Goal: Task Accomplishment & Management: Manage account settings

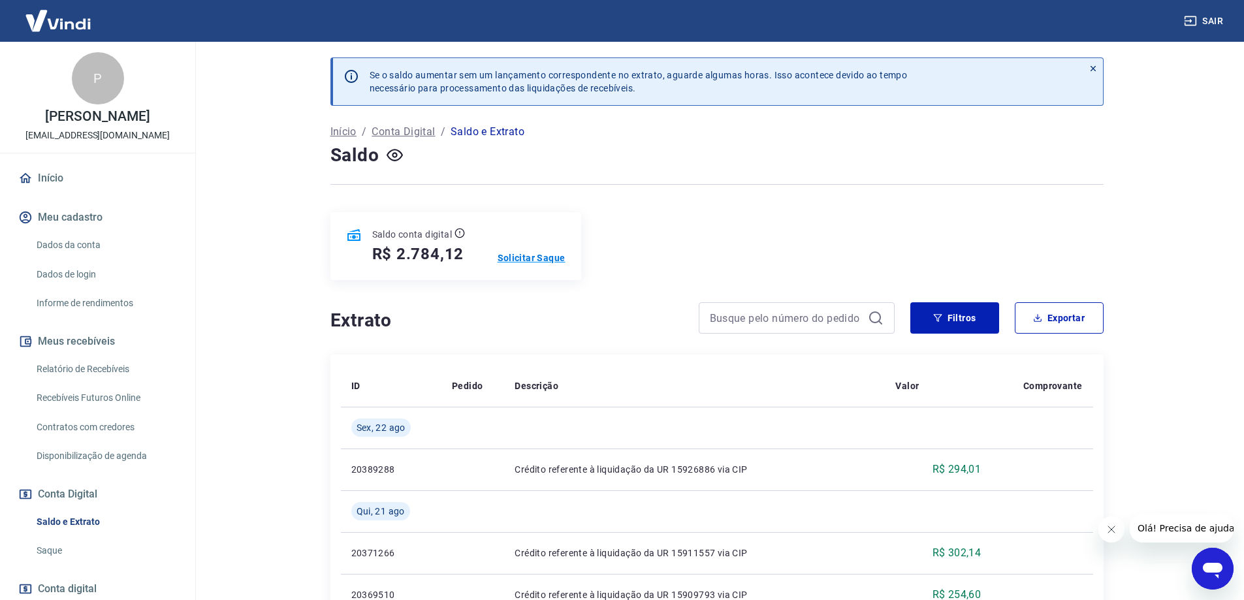
click at [537, 254] on p "Solicitar Saque" at bounding box center [532, 257] width 68 height 13
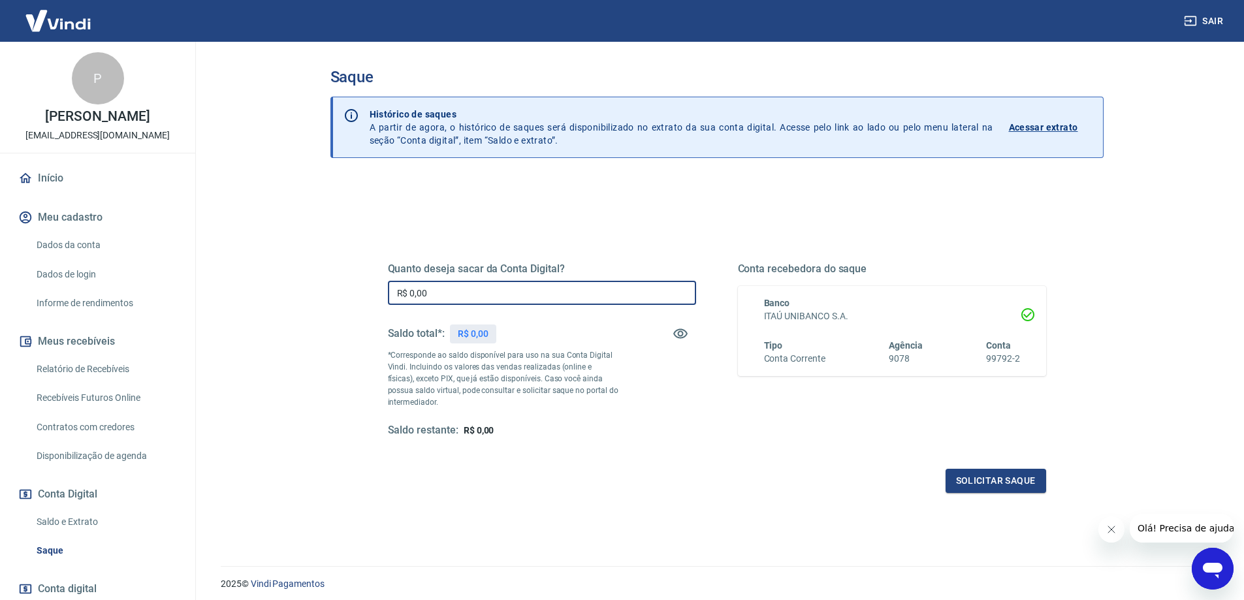
click at [456, 294] on input "R$ 0,00" at bounding box center [542, 293] width 308 height 24
type input "R$ 784,12"
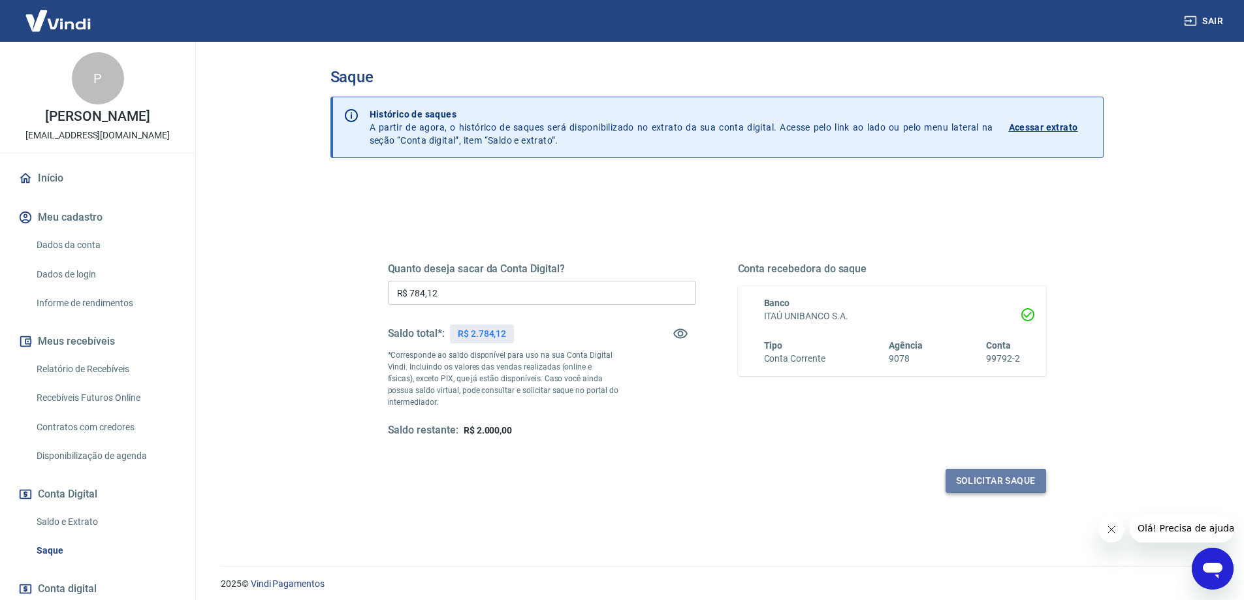
click at [997, 484] on button "Solicitar saque" at bounding box center [995, 481] width 101 height 24
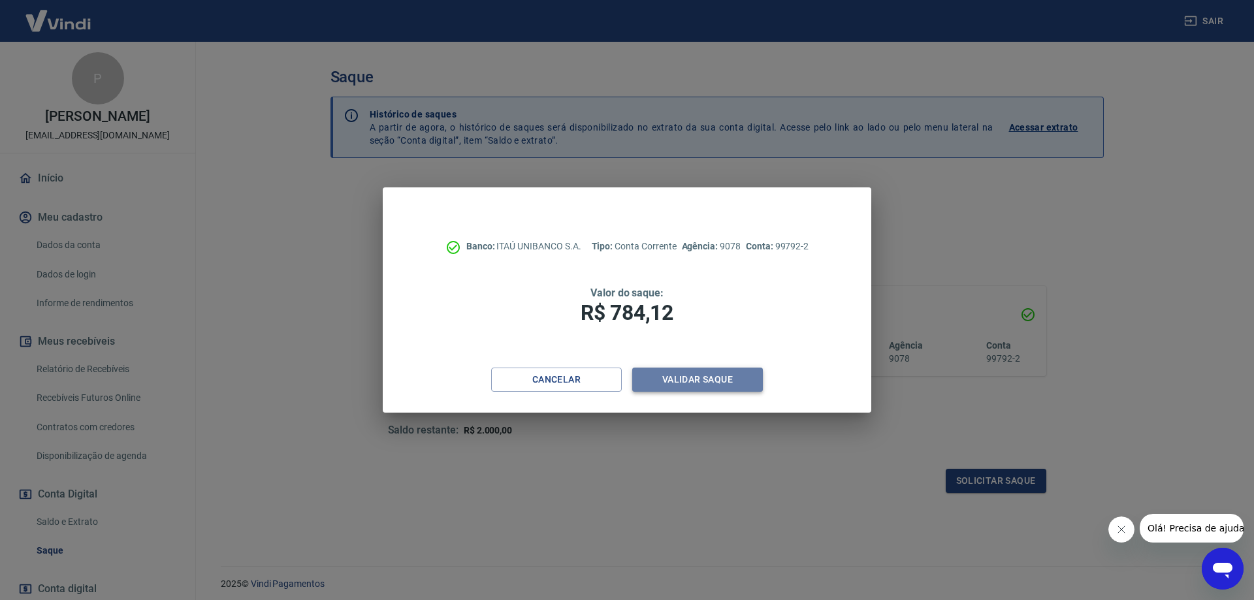
click at [666, 381] on button "Validar saque" at bounding box center [697, 380] width 131 height 24
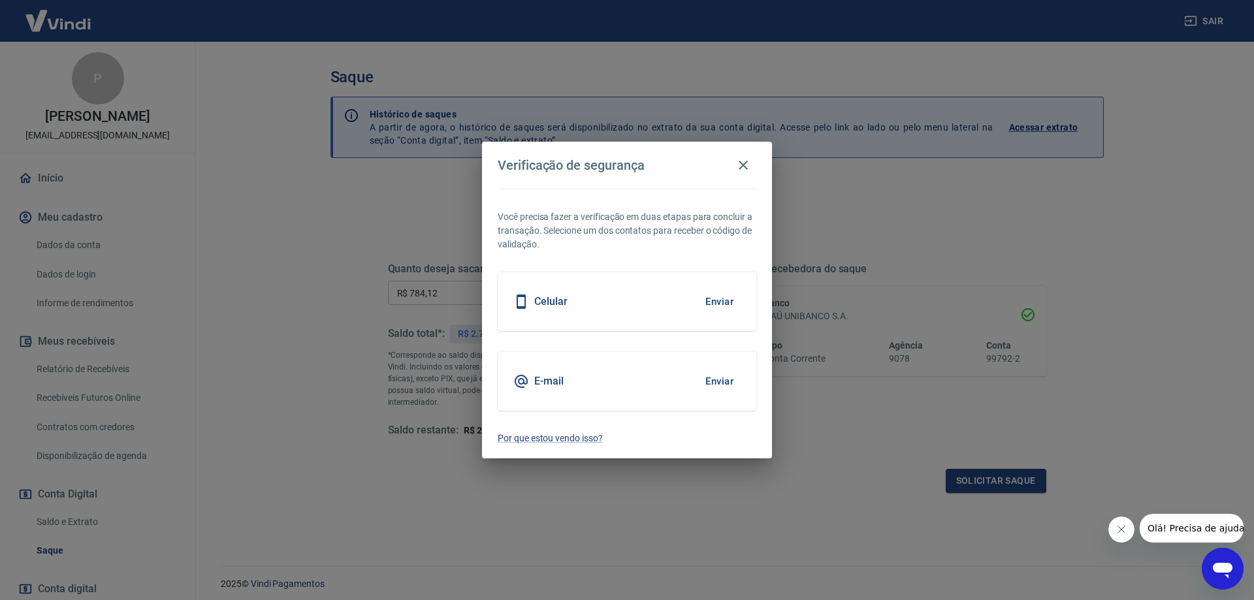
click at [718, 376] on button "Enviar" at bounding box center [719, 381] width 42 height 27
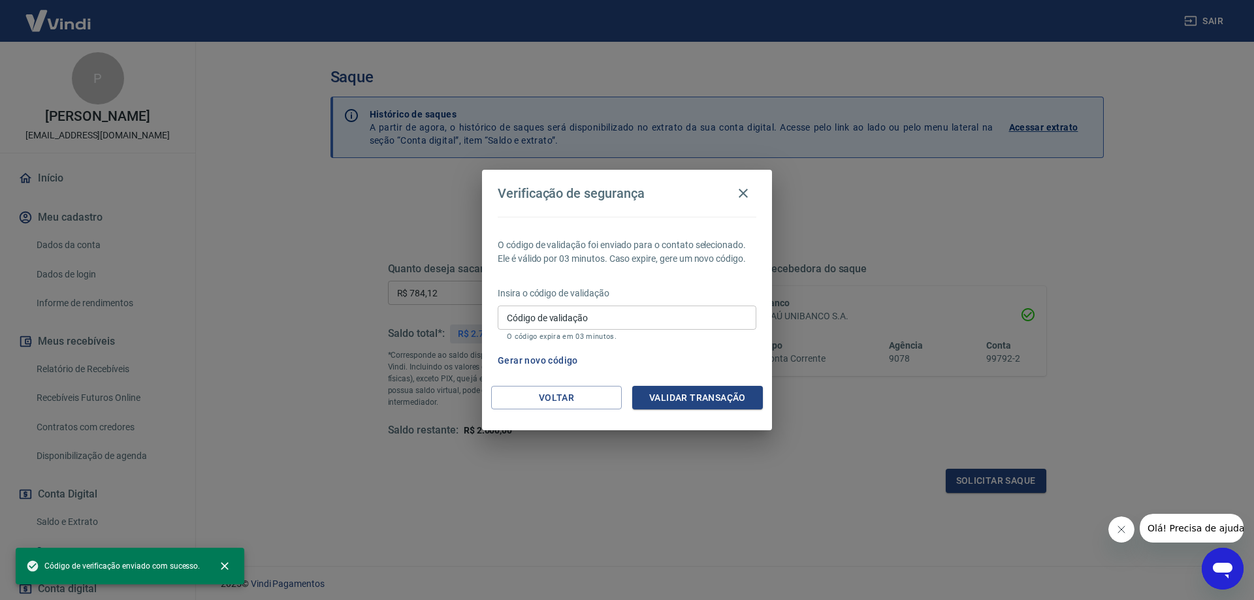
click at [543, 319] on input "Código de validação" at bounding box center [627, 318] width 259 height 24
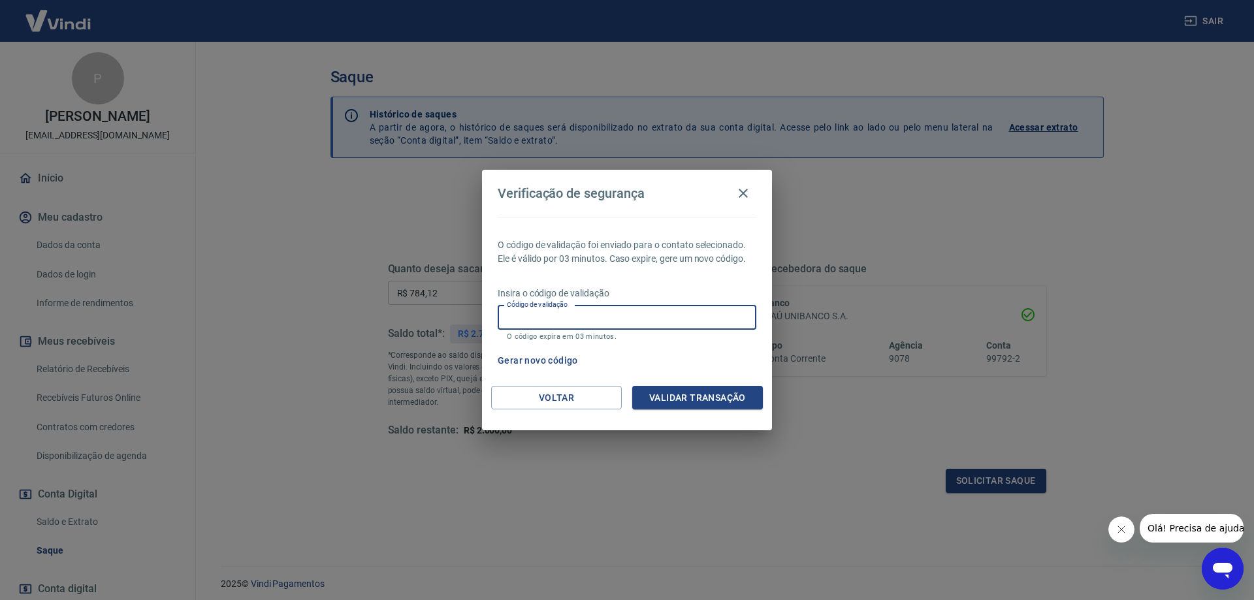
paste input "685364"
type input "685364"
click at [666, 389] on button "Validar transação" at bounding box center [697, 398] width 131 height 24
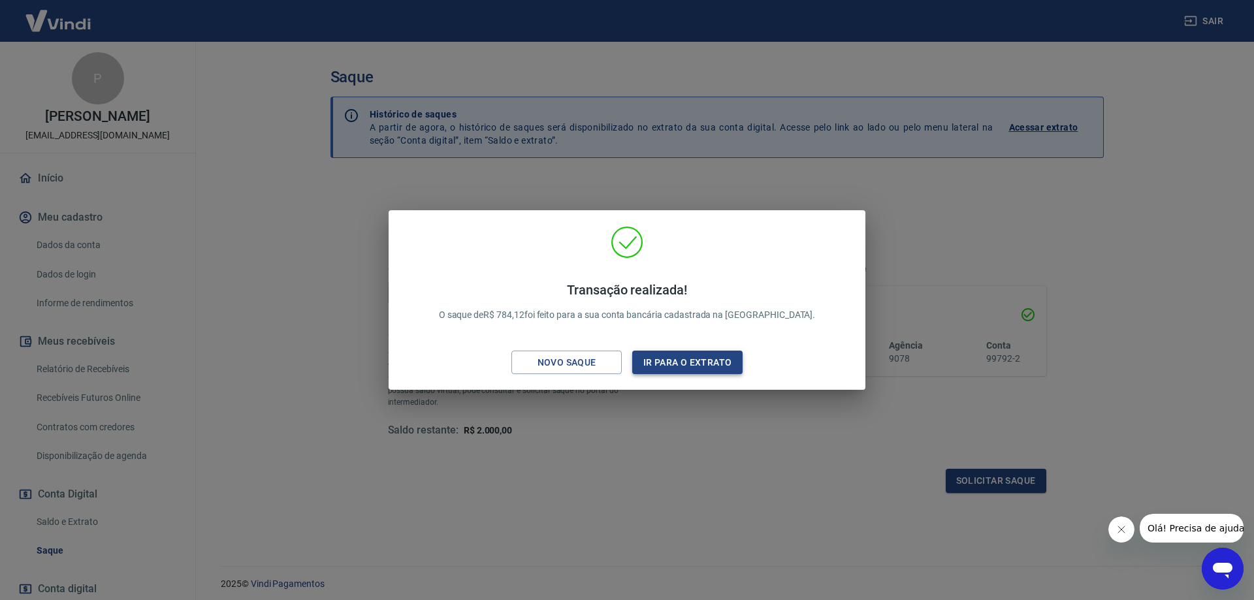
click at [685, 362] on button "Ir para o extrato" at bounding box center [687, 363] width 110 height 24
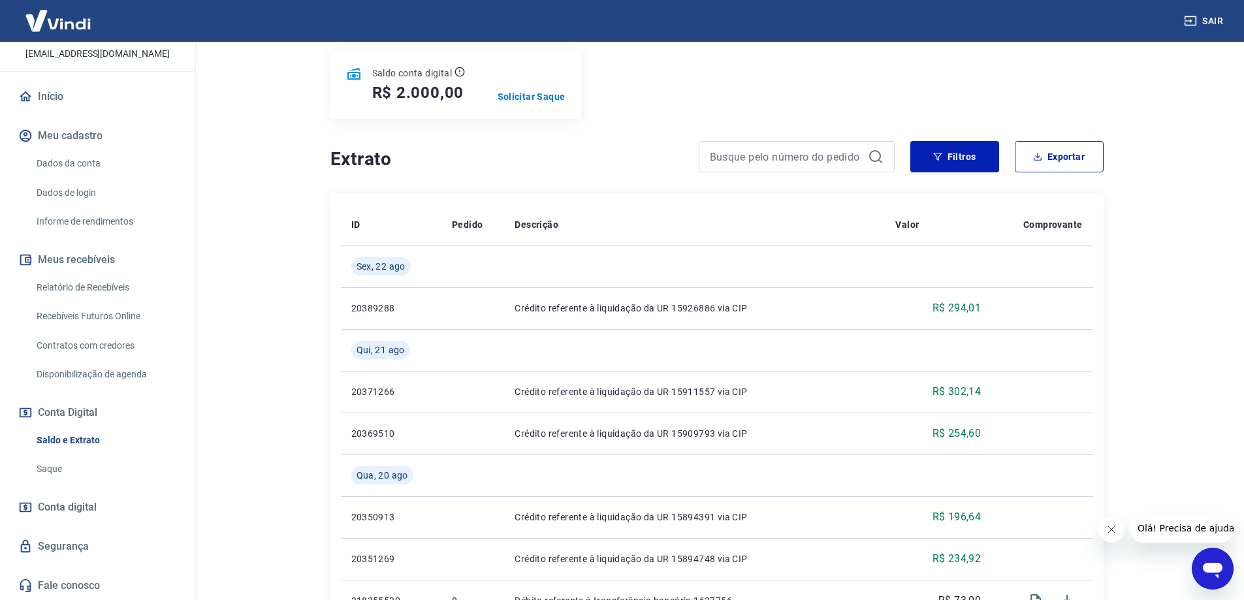
scroll to position [261, 0]
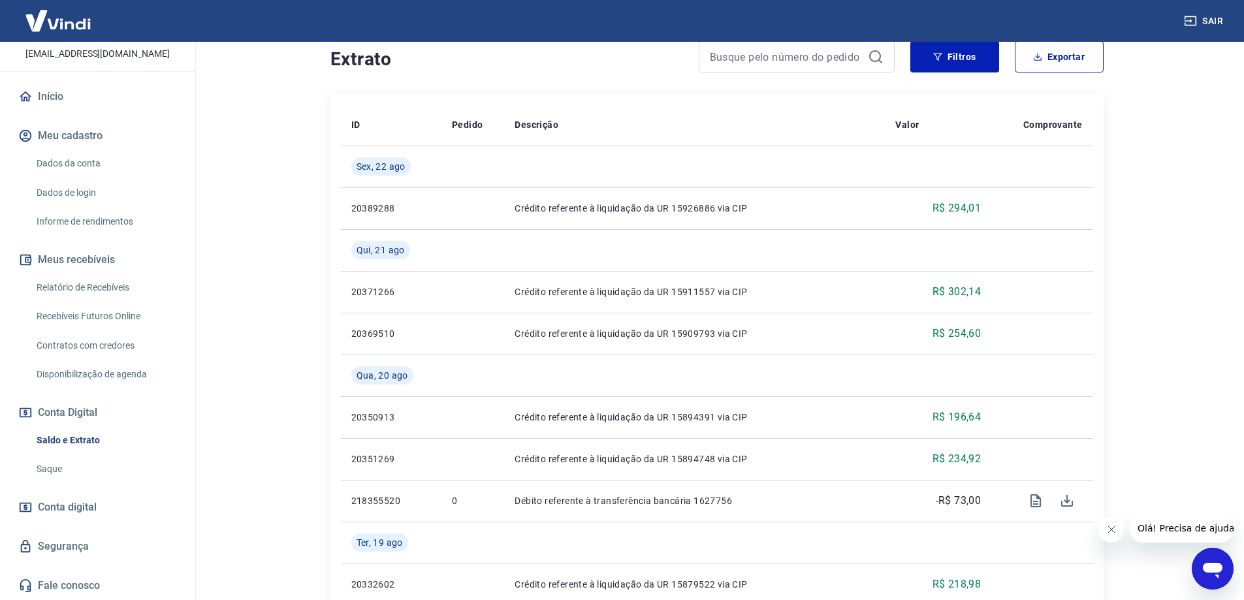
click at [1203, 18] on button "Sair" at bounding box center [1204, 21] width 47 height 24
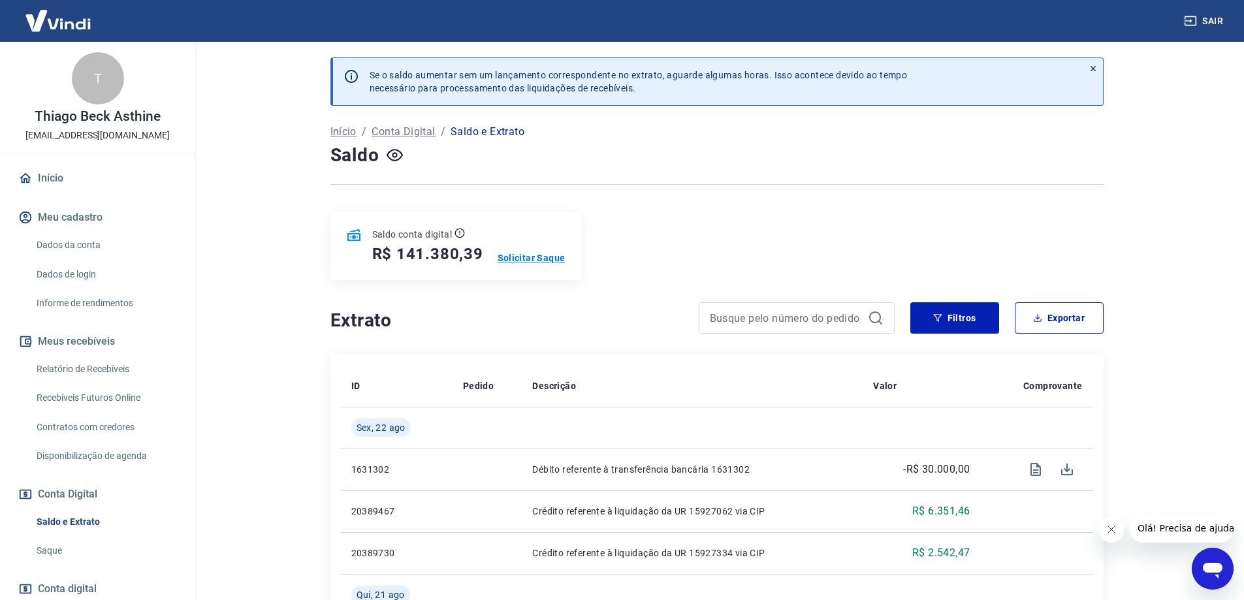
click at [541, 253] on p "Solicitar Saque" at bounding box center [532, 257] width 68 height 13
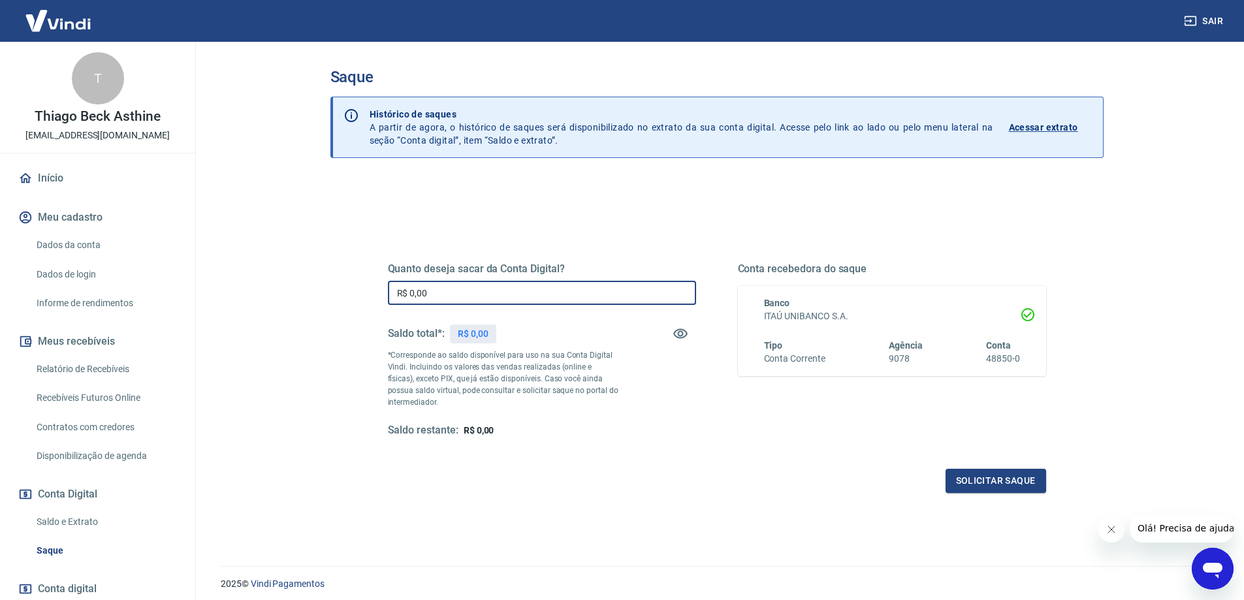
drag, startPoint x: 404, startPoint y: 282, endPoint x: 320, endPoint y: 282, distance: 83.6
click at [320, 282] on div "Saque Histórico de saques A partir de agora, o histórico de saques será disponi…" at bounding box center [717, 296] width 804 height 509
type input "R$ 30.000,00"
click at [987, 478] on button "Solicitar saque" at bounding box center [995, 481] width 101 height 24
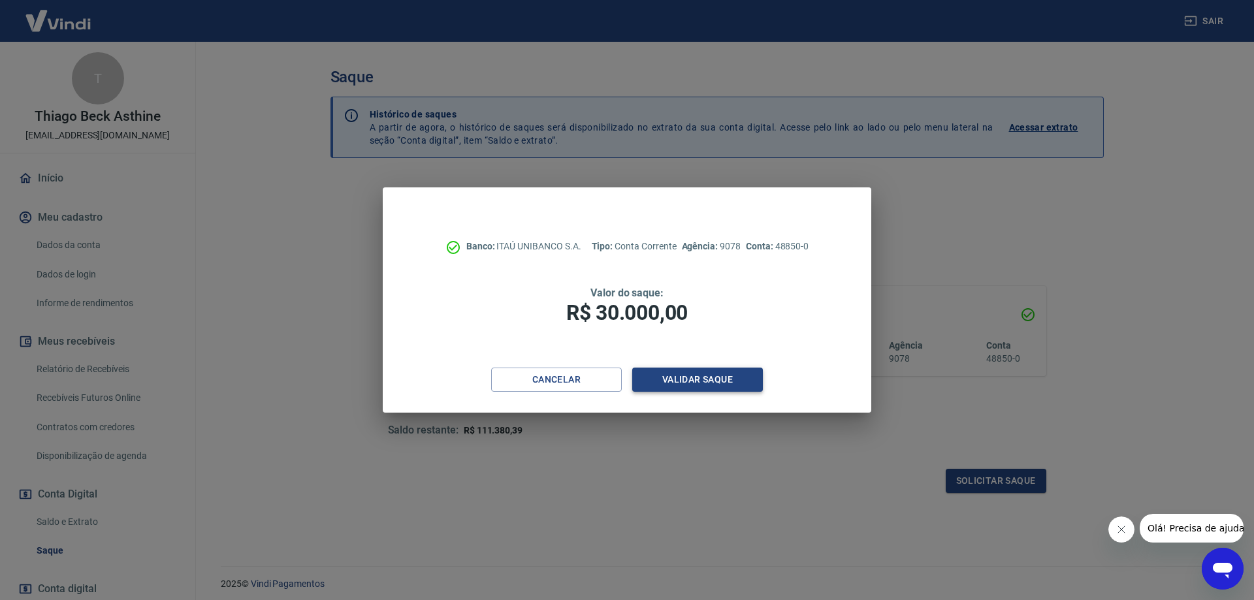
click at [691, 383] on button "Validar saque" at bounding box center [697, 380] width 131 height 24
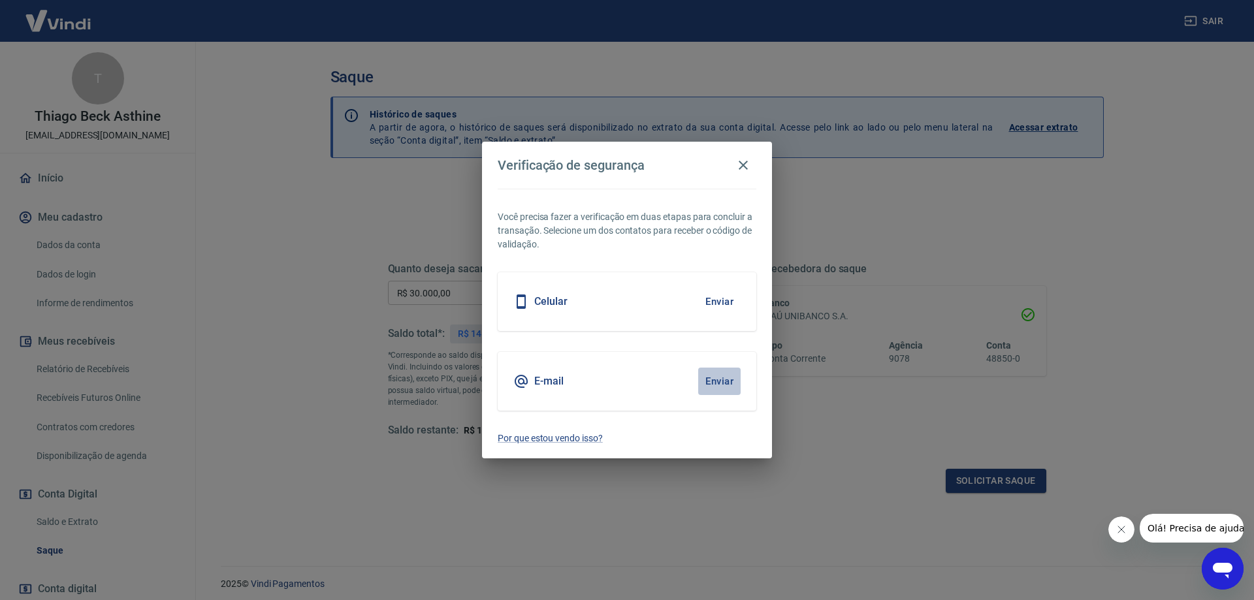
click at [724, 383] on button "Enviar" at bounding box center [719, 381] width 42 height 27
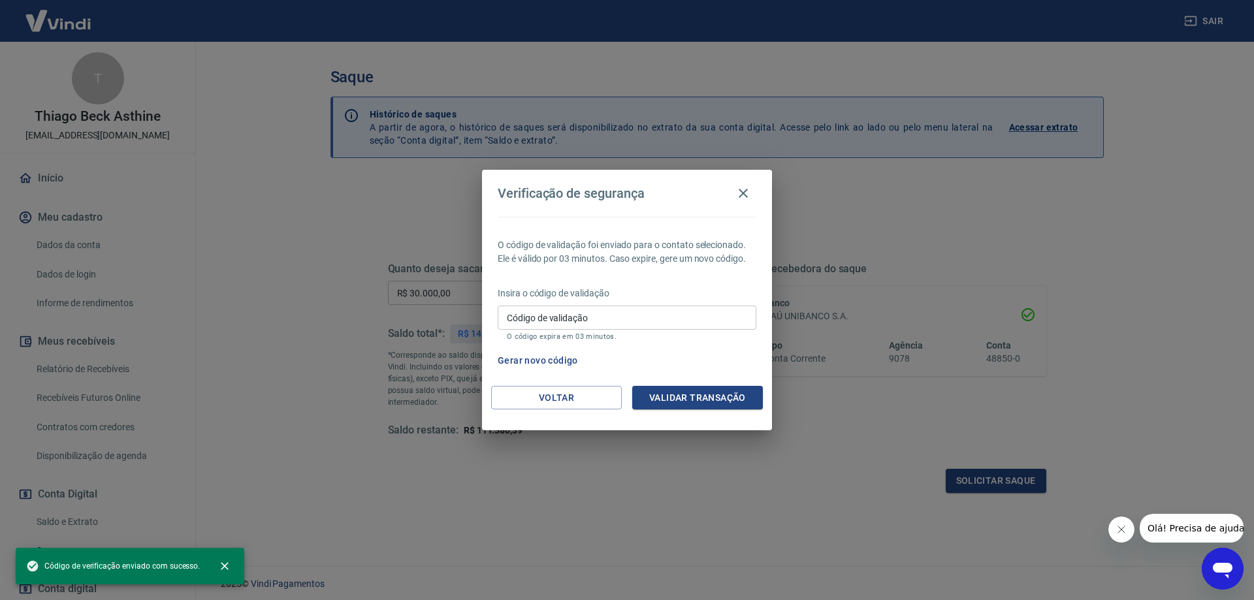
click at [658, 322] on input "Código de validação" at bounding box center [627, 318] width 259 height 24
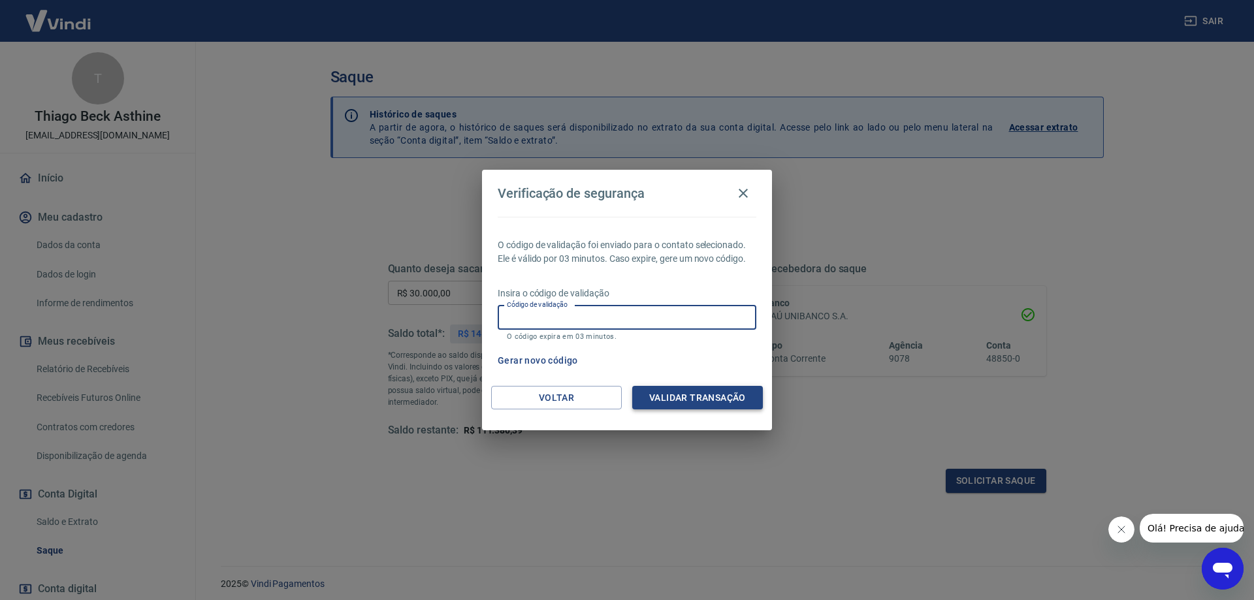
paste input "204303"
type input "204303"
click at [683, 396] on button "Validar transação" at bounding box center [697, 398] width 131 height 24
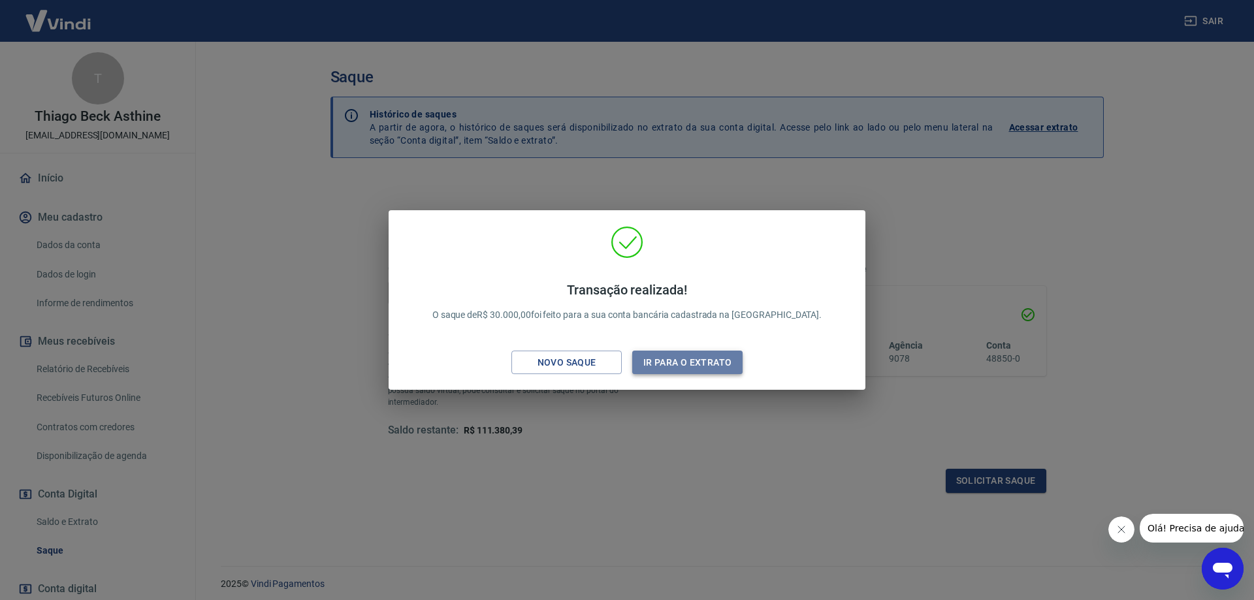
click at [699, 357] on button "Ir para o extrato" at bounding box center [687, 363] width 110 height 24
